Goal: Task Accomplishment & Management: Complete application form

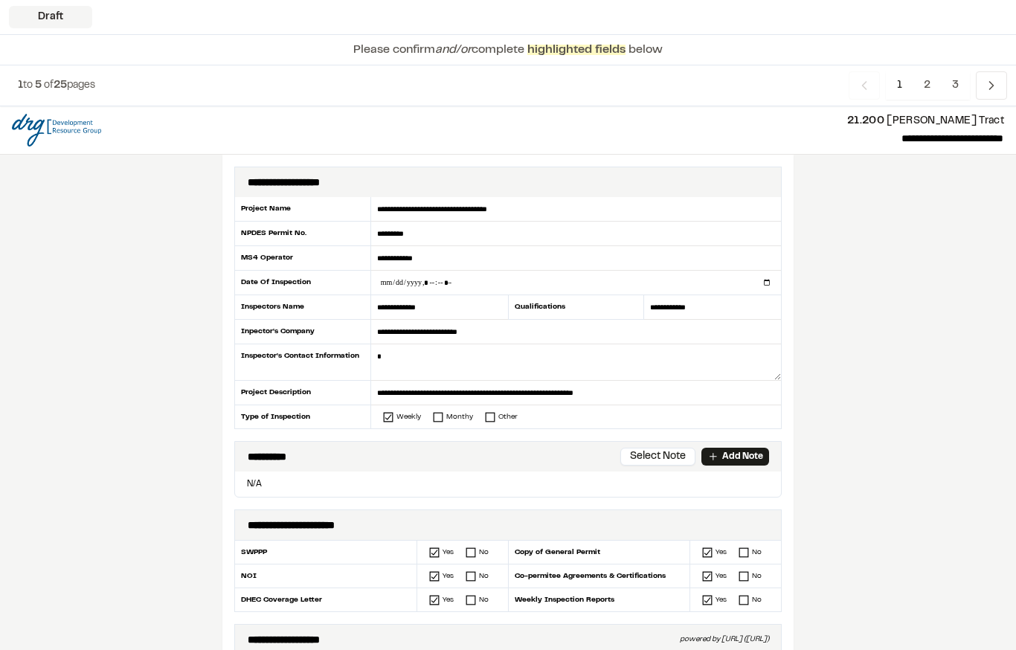
click at [513, 283] on input "datetime-local" at bounding box center [576, 283] width 410 height 24
type input "**********"
click at [520, 357] on textarea at bounding box center [576, 362] width 410 height 36
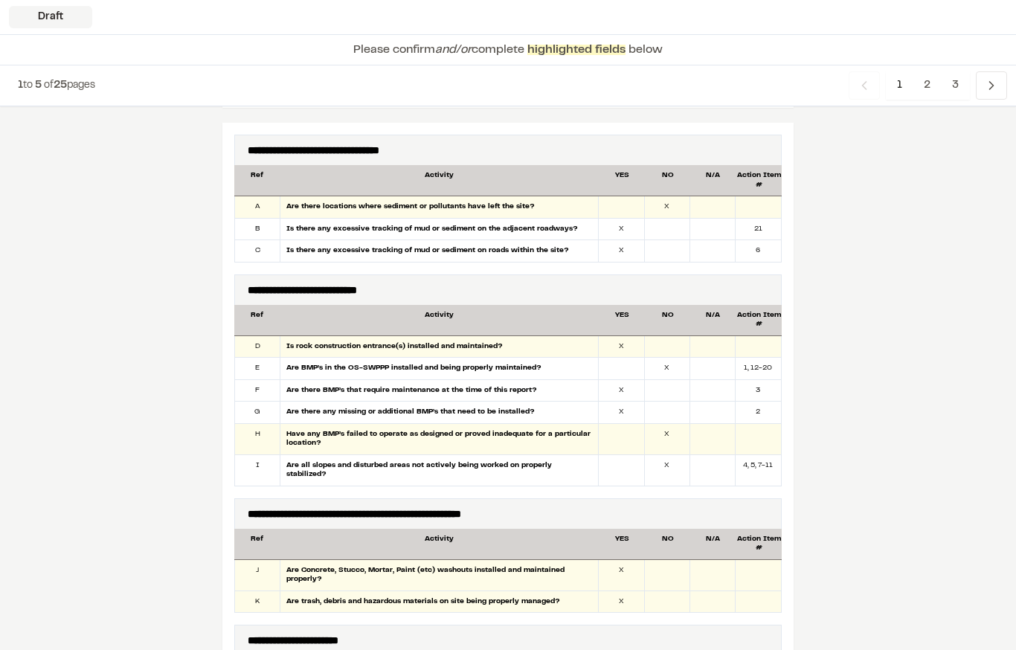
scroll to position [765, 0]
type textarea "**********"
click at [674, 228] on div at bounding box center [667, 230] width 45 height 22
click at [729, 336] on div at bounding box center [712, 347] width 45 height 22
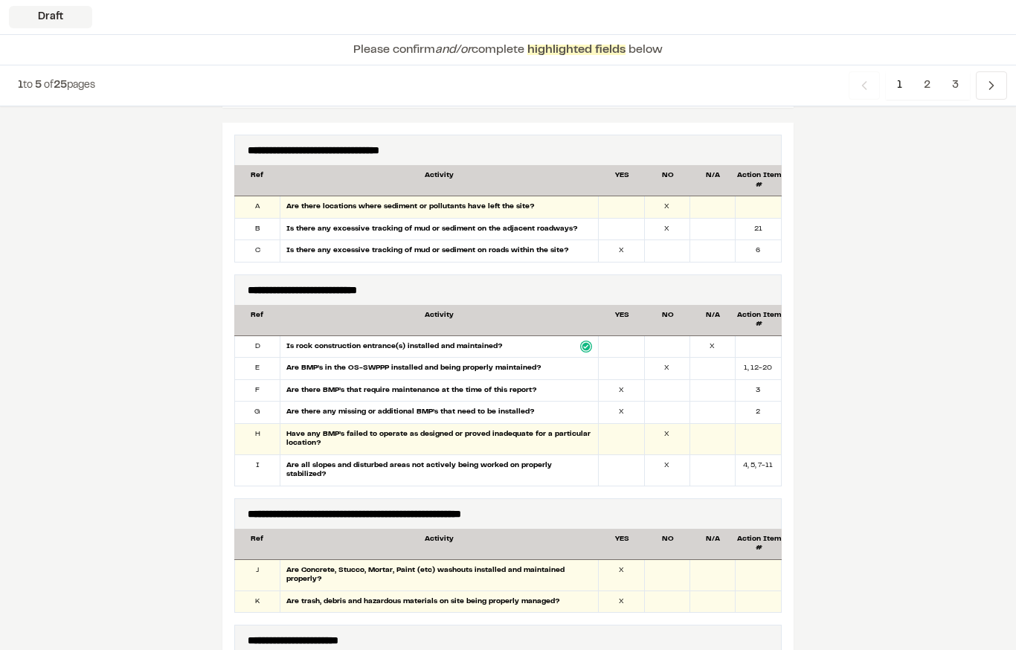
click at [659, 246] on div at bounding box center [667, 251] width 45 height 22
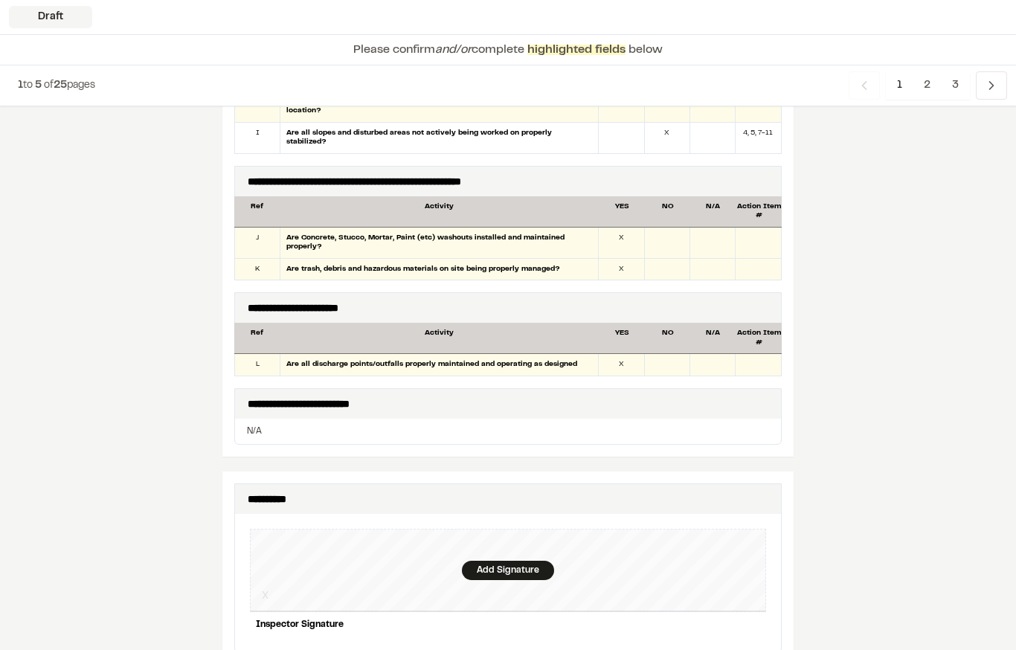
scroll to position [1095, 0]
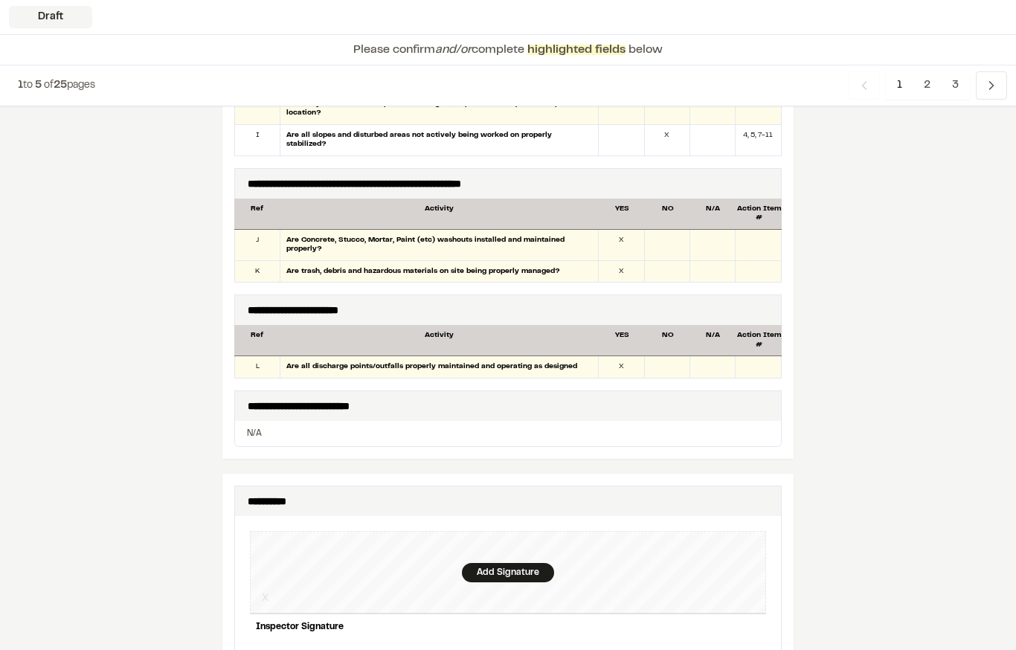
click at [521, 563] on div "Add Signature" at bounding box center [508, 572] width 92 height 19
click at [745, 640] on div "Save" at bounding box center [738, 652] width 57 height 25
click at [654, 640] on div "Done" at bounding box center [655, 652] width 60 height 25
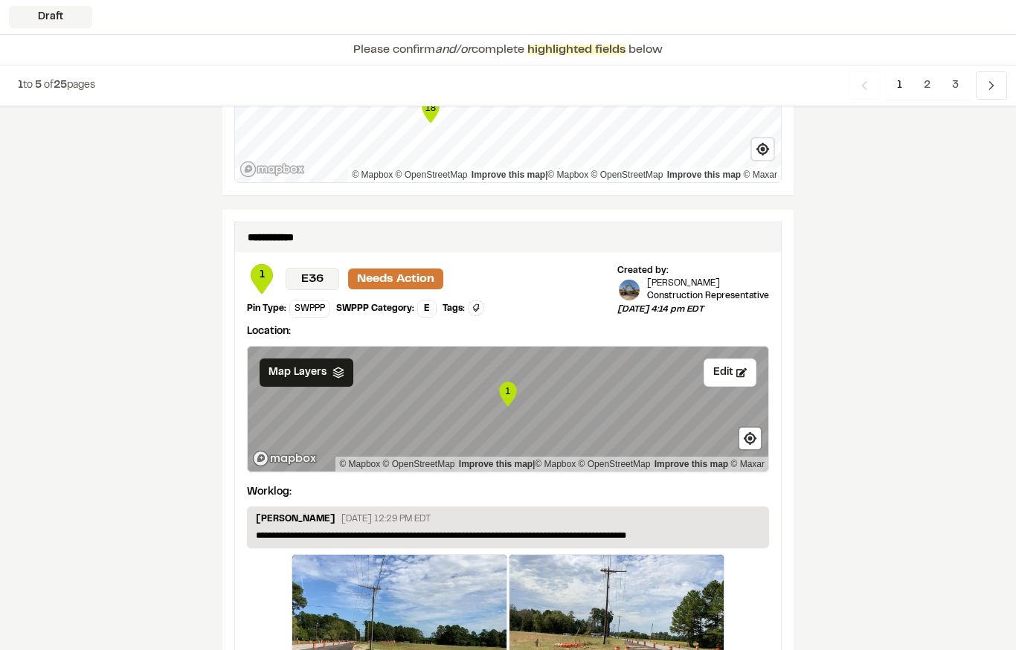
scroll to position [2276, 0]
click at [918, 89] on span "2" at bounding box center [927, 85] width 29 height 28
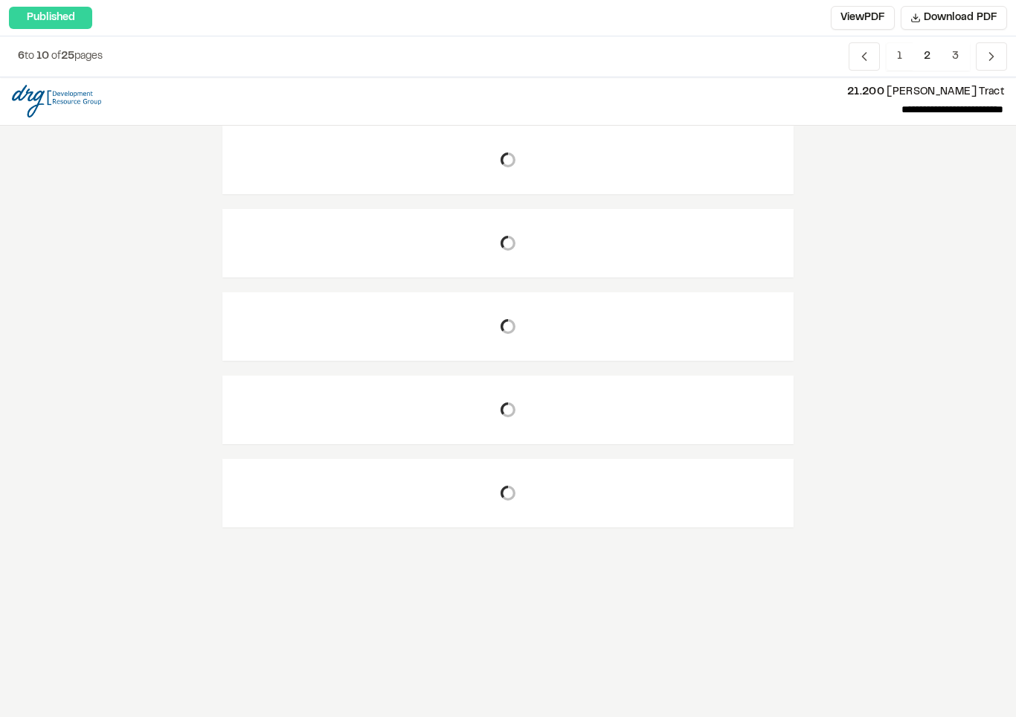
scroll to position [0, 0]
